Goal: Information Seeking & Learning: Learn about a topic

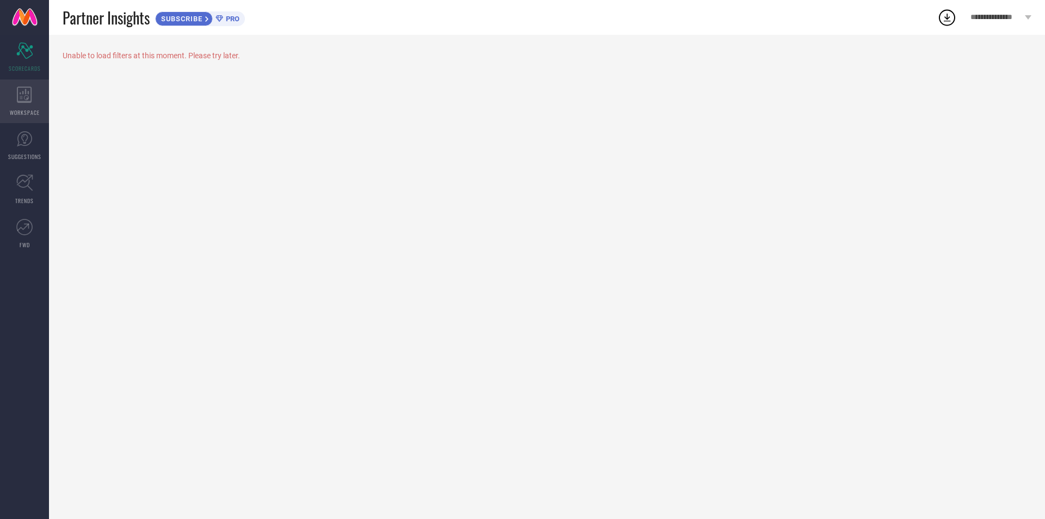
click at [19, 104] on div "WORKSPACE" at bounding box center [24, 101] width 49 height 44
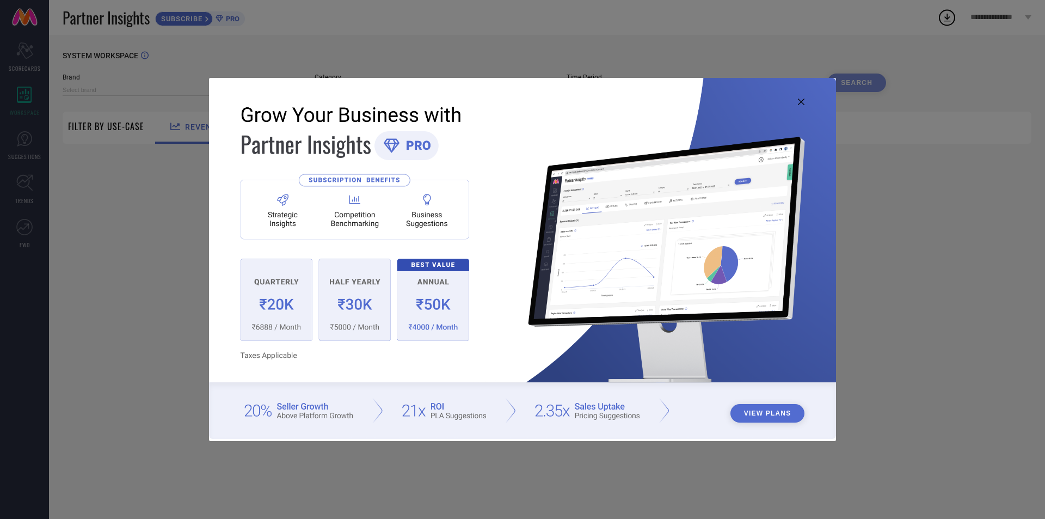
type input "1 STOP FASHION"
type input "All"
click at [281, 313] on img at bounding box center [522, 258] width 627 height 360
click at [772, 412] on button "View Plans" at bounding box center [767, 413] width 75 height 19
click at [798, 101] on icon at bounding box center [801, 101] width 7 height 7
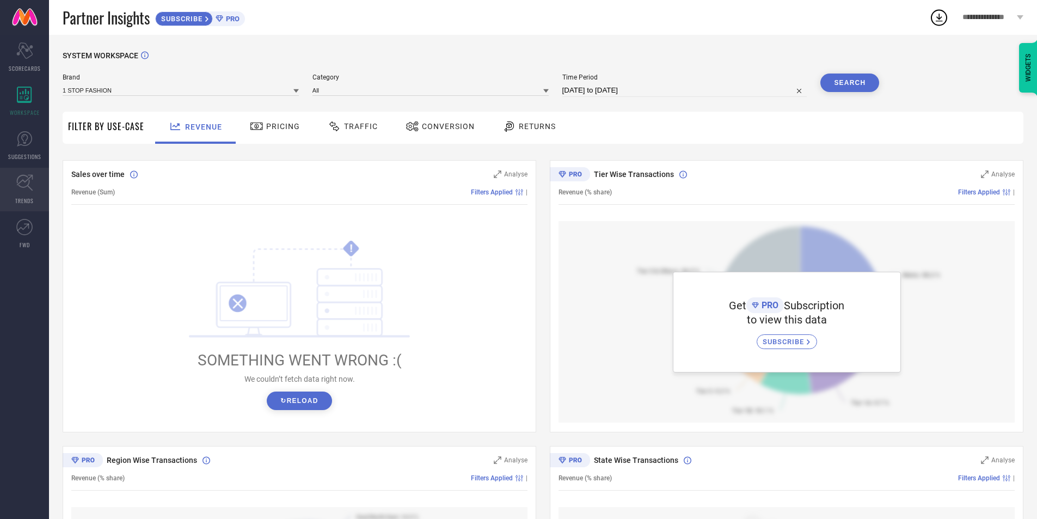
click at [29, 195] on link "TRENDS" at bounding box center [24, 190] width 49 height 44
